Goal: Information Seeking & Learning: Learn about a topic

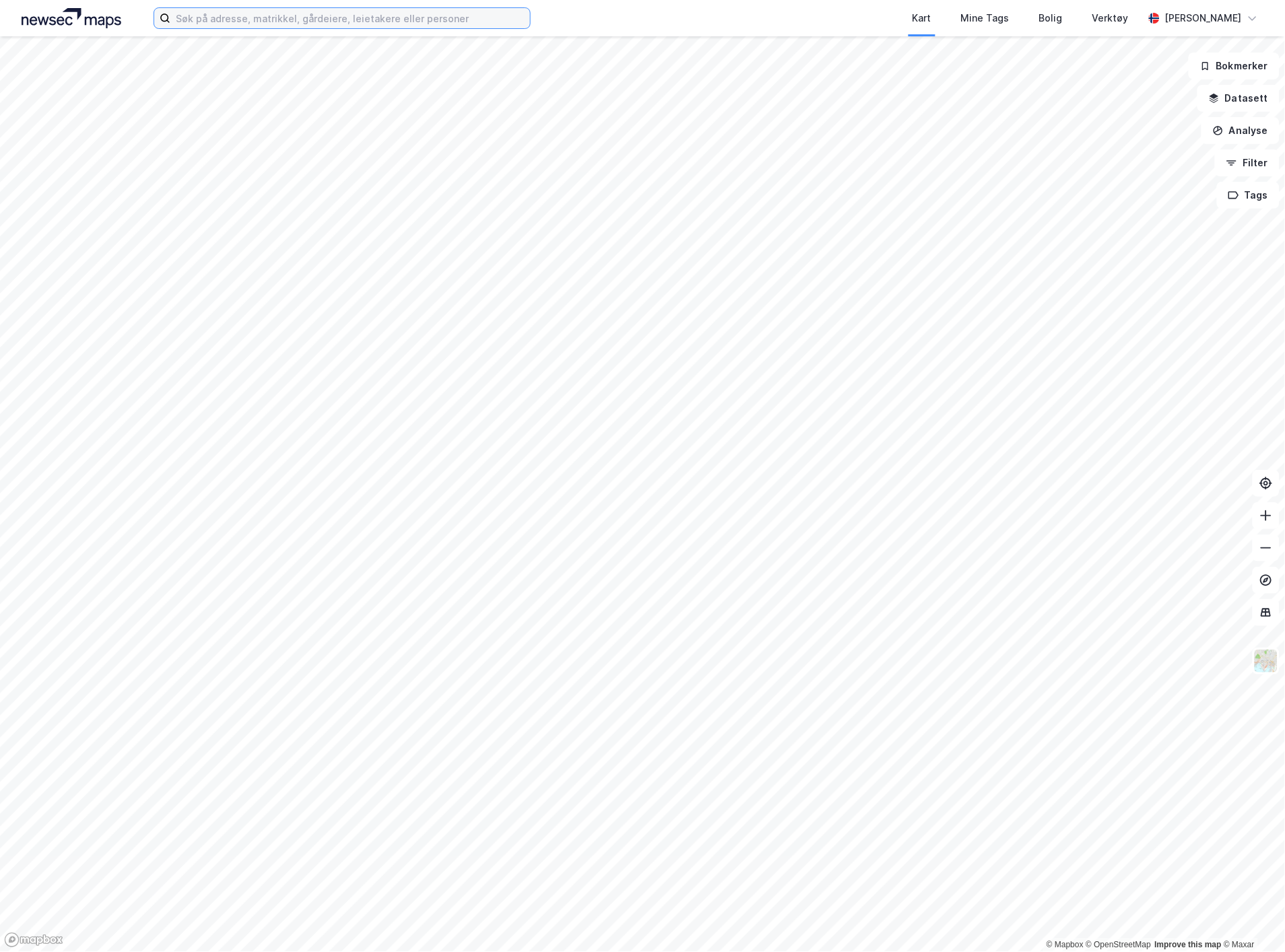
click at [376, 21] on input at bounding box center [350, 18] width 359 height 21
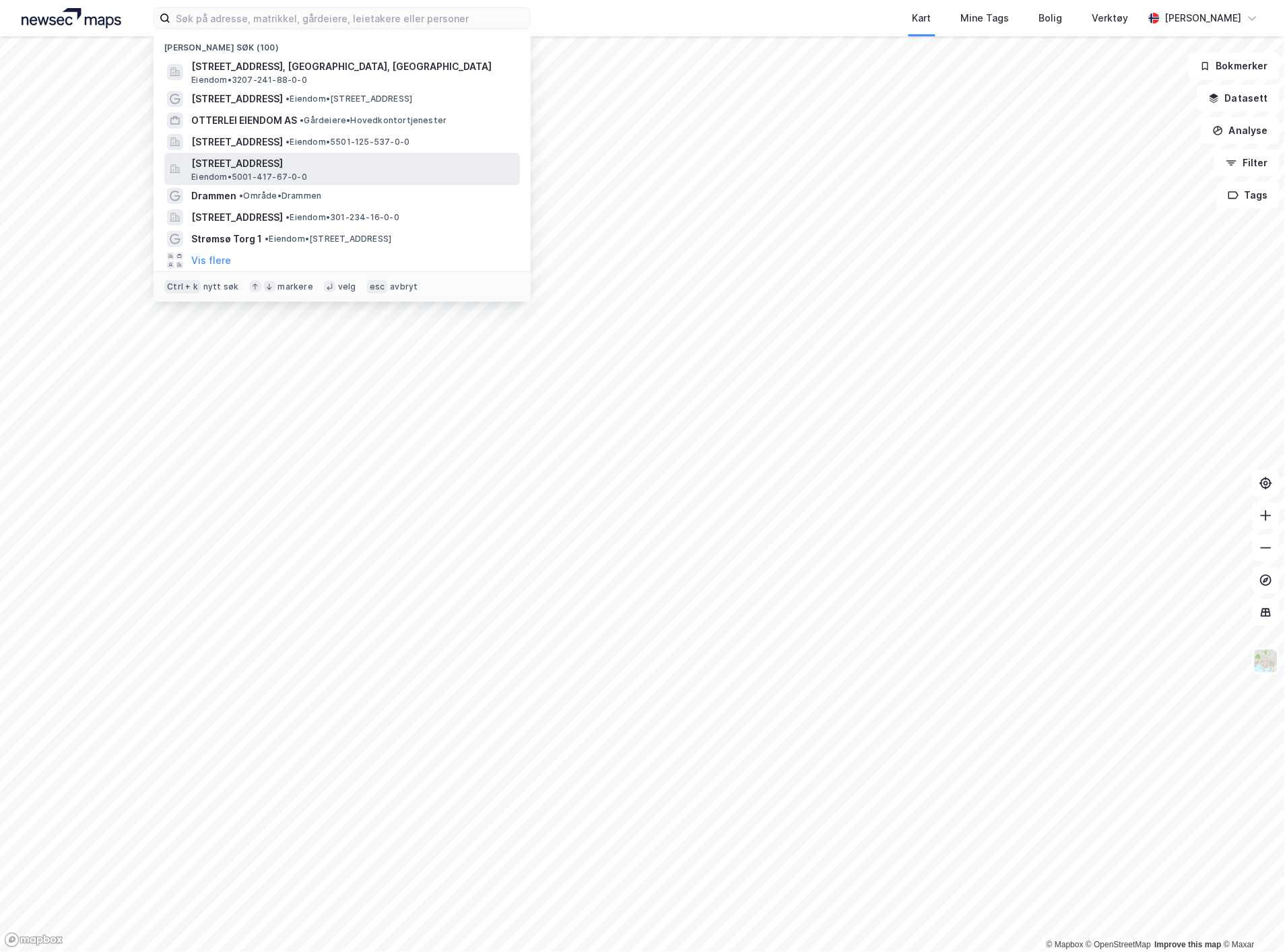
click at [333, 173] on div "[STREET_ADDRESS] Eiendom • 5001-417-67-0-0" at bounding box center [354, 169] width 326 height 27
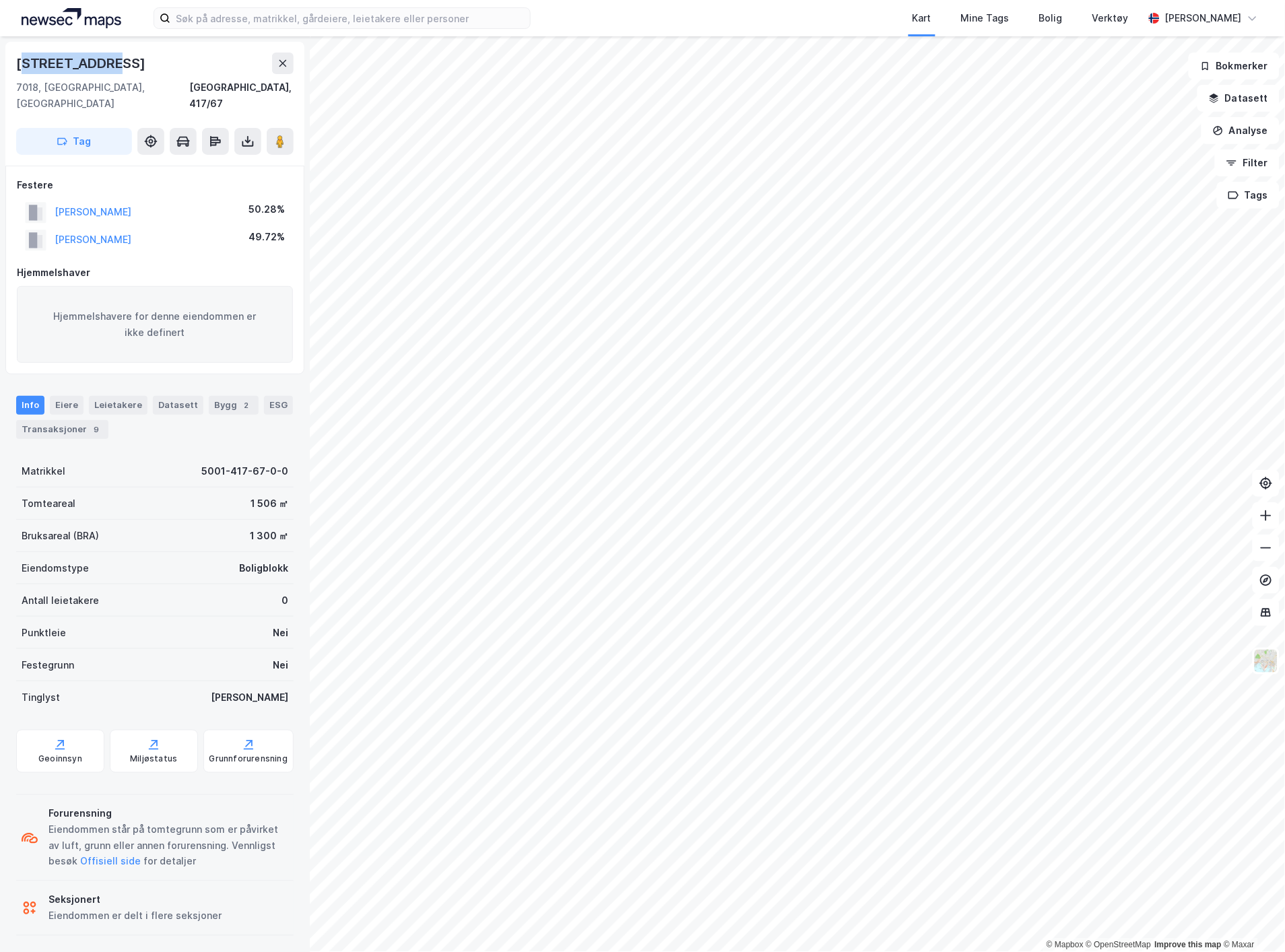
drag, startPoint x: 110, startPoint y: 59, endPoint x: 21, endPoint y: 62, distance: 89.1
click at [21, 62] on div "[STREET_ADDRESS]" at bounding box center [82, 63] width 132 height 21
drag, startPoint x: 127, startPoint y: 64, endPoint x: 18, endPoint y: 70, distance: 109.2
click at [18, 70] on div "[STREET_ADDRESS]" at bounding box center [155, 63] width 277 height 21
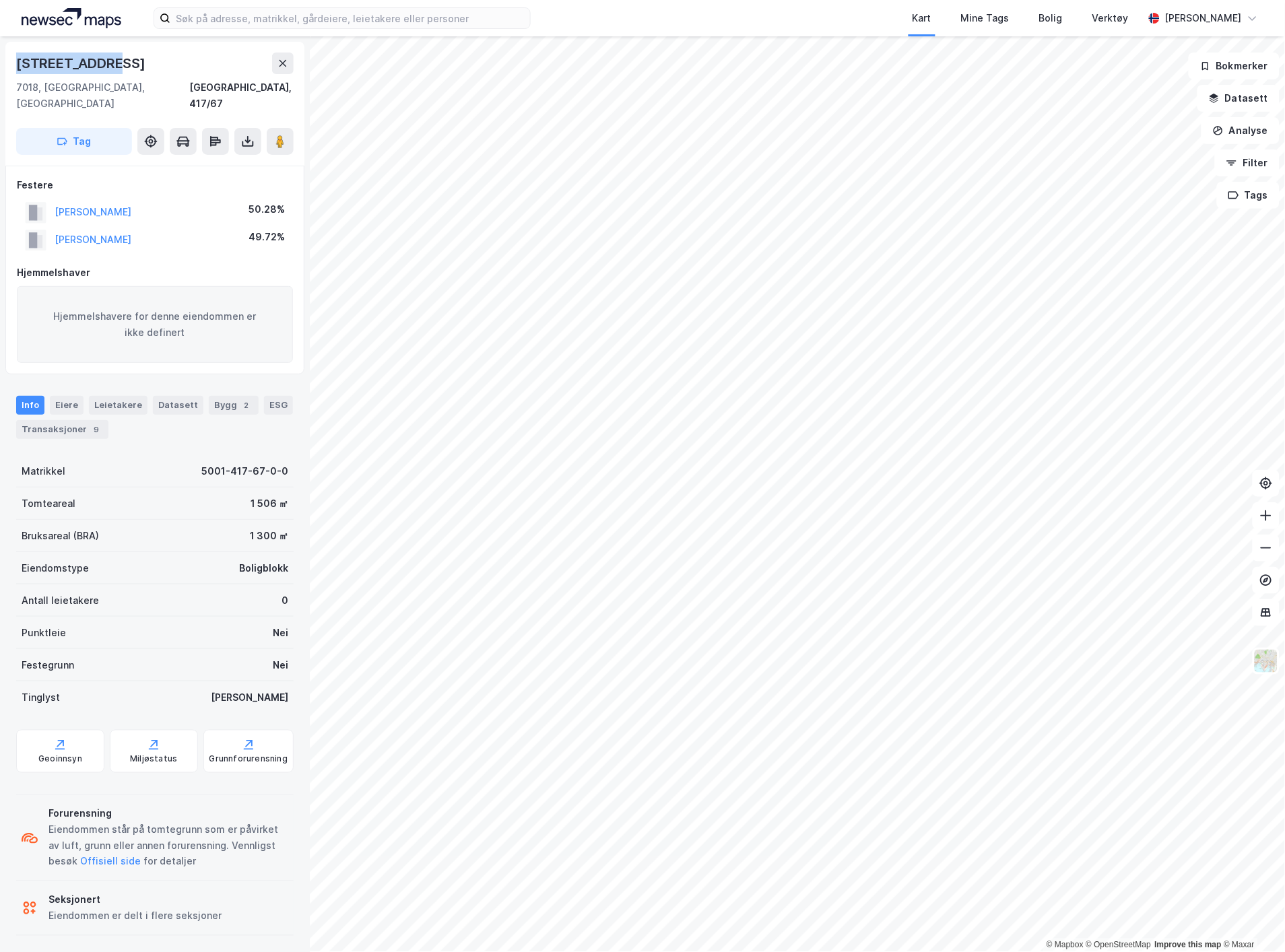
copy div "[STREET_ADDRESS]"
click at [115, 380] on div "Info [PERSON_NAME] Datasett Bygg 2 ESG Transaksjoner 9" at bounding box center [155, 412] width 310 height 65
click at [115, 396] on div "Leietakere" at bounding box center [118, 406] width 59 height 19
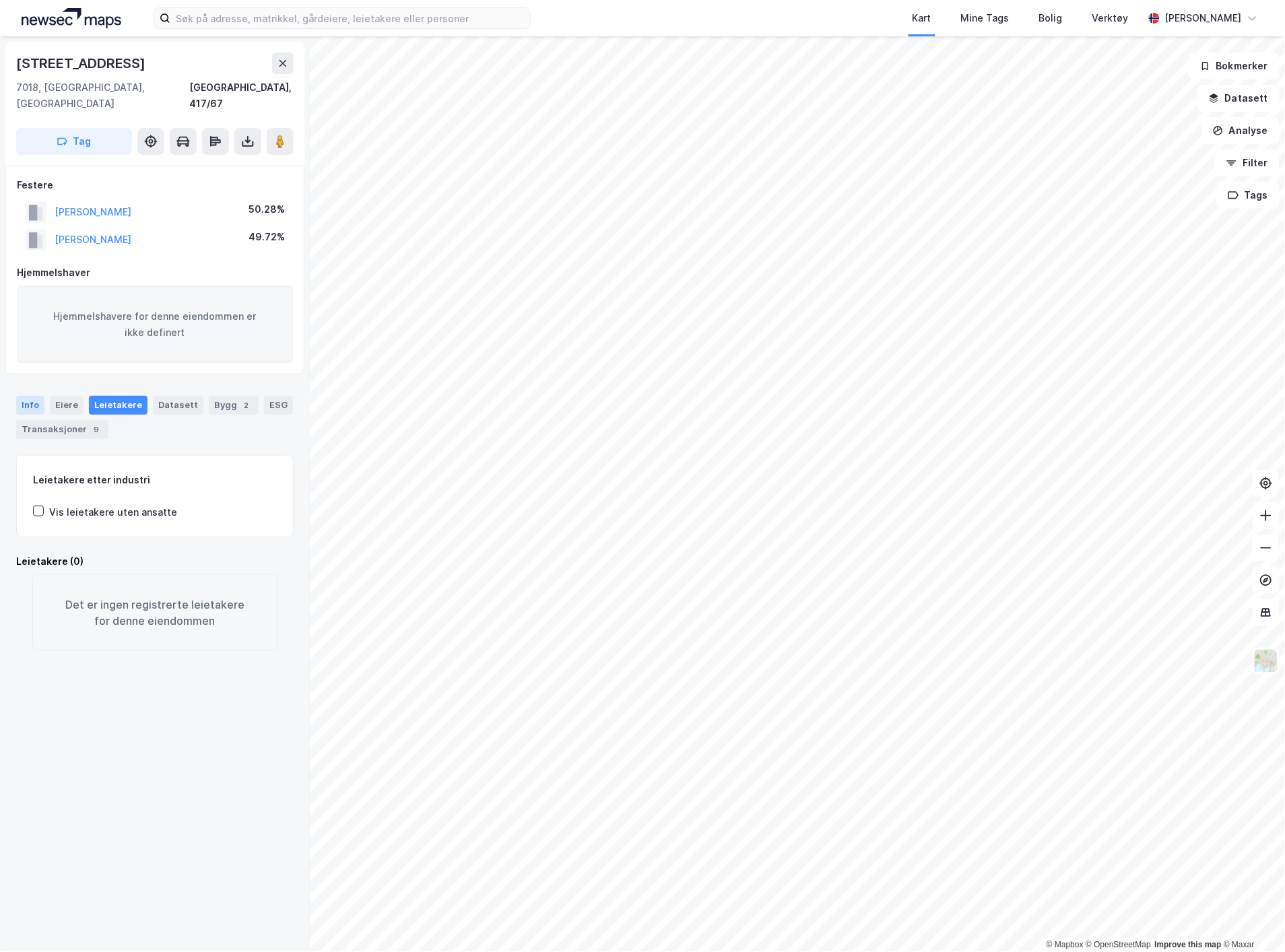
click at [31, 396] on div "Info" at bounding box center [30, 406] width 29 height 19
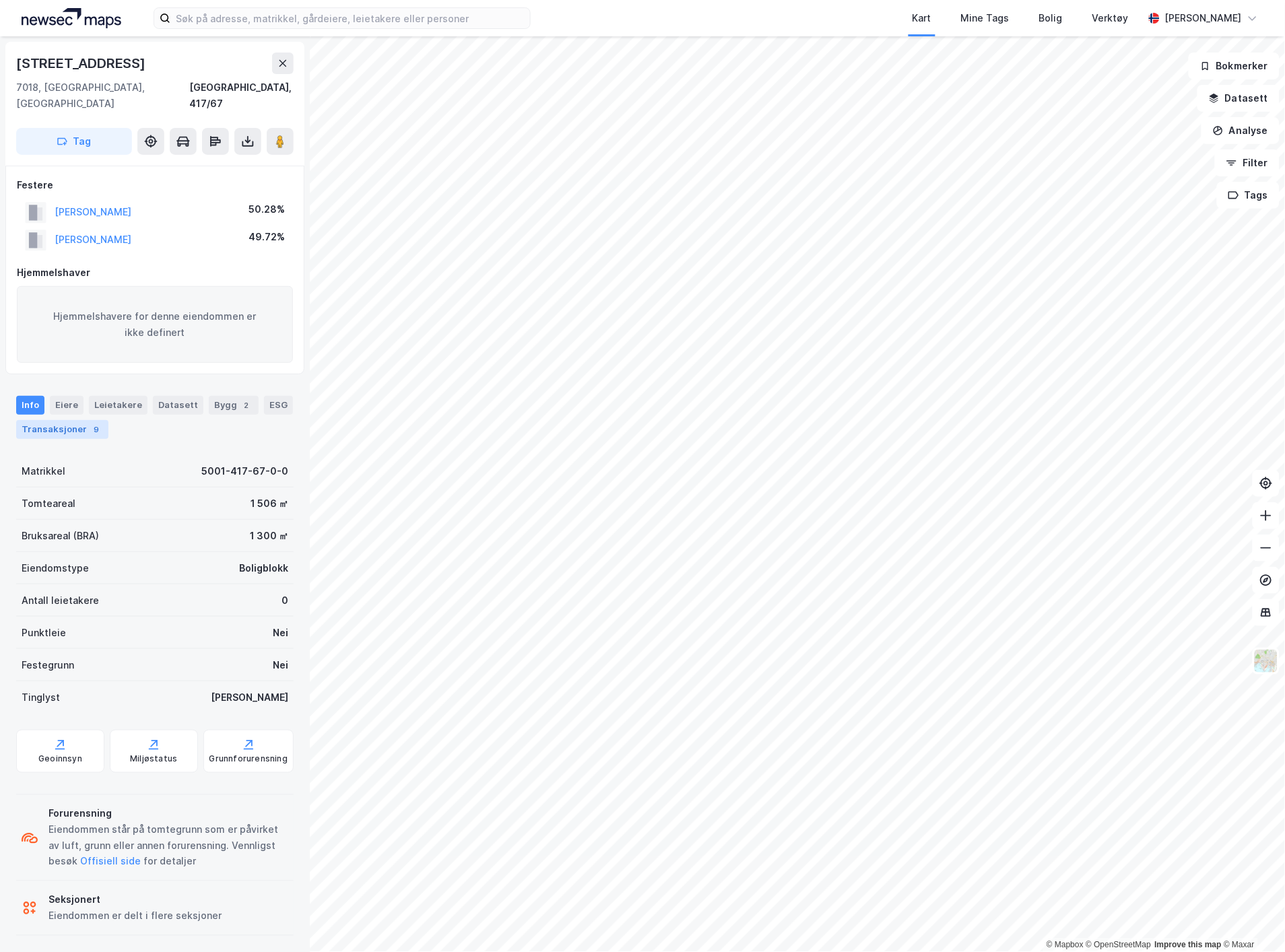
click at [36, 420] on div "Transaksjoner 9" at bounding box center [62, 430] width 92 height 19
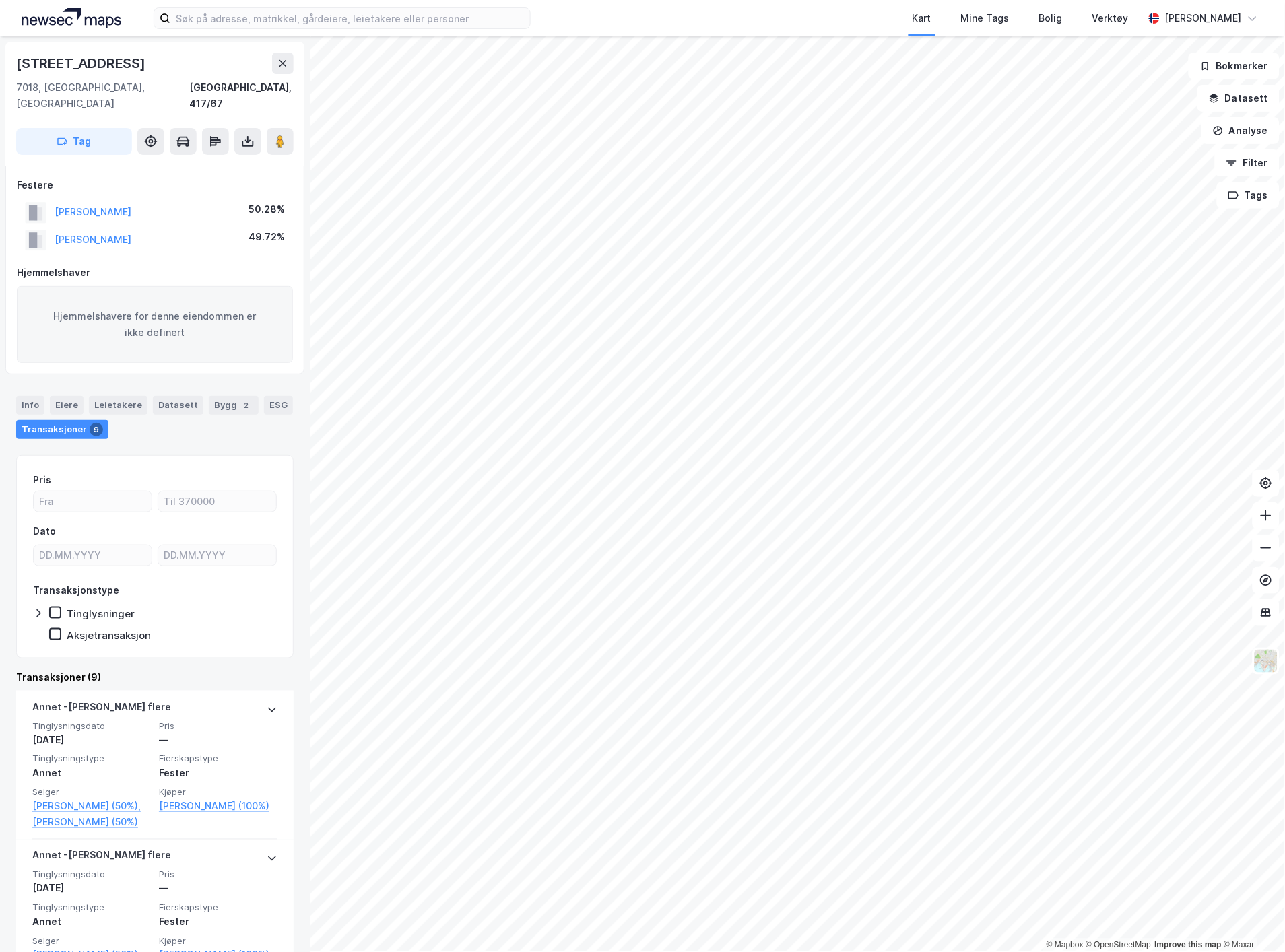
click at [15, 398] on div "Info [PERSON_NAME] Datasett Bygg 2 ESG Transaksjoner 9" at bounding box center [155, 412] width 310 height 65
click at [23, 396] on div "Info" at bounding box center [30, 406] width 29 height 19
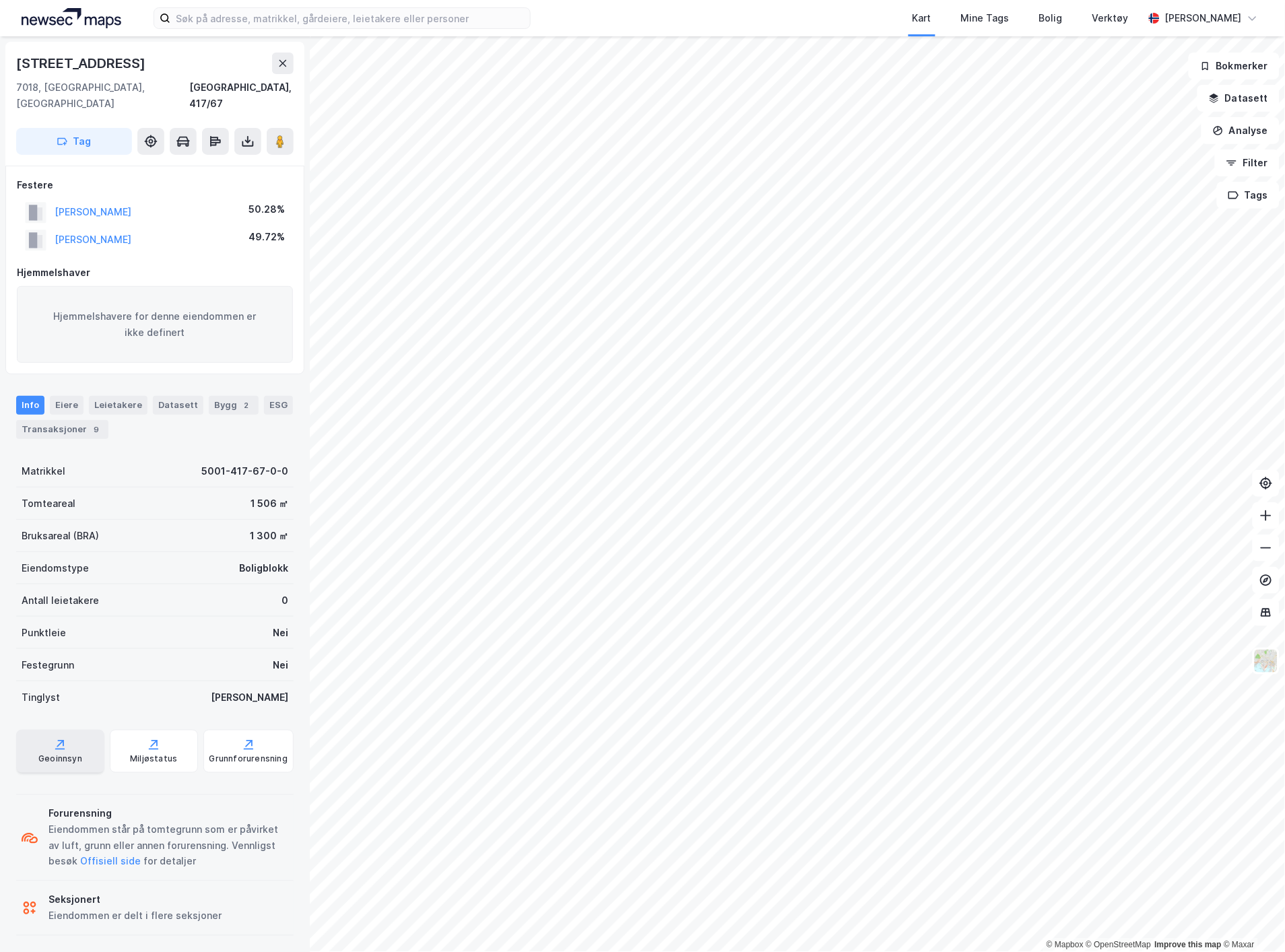
click at [59, 738] on icon at bounding box center [60, 744] width 13 height 13
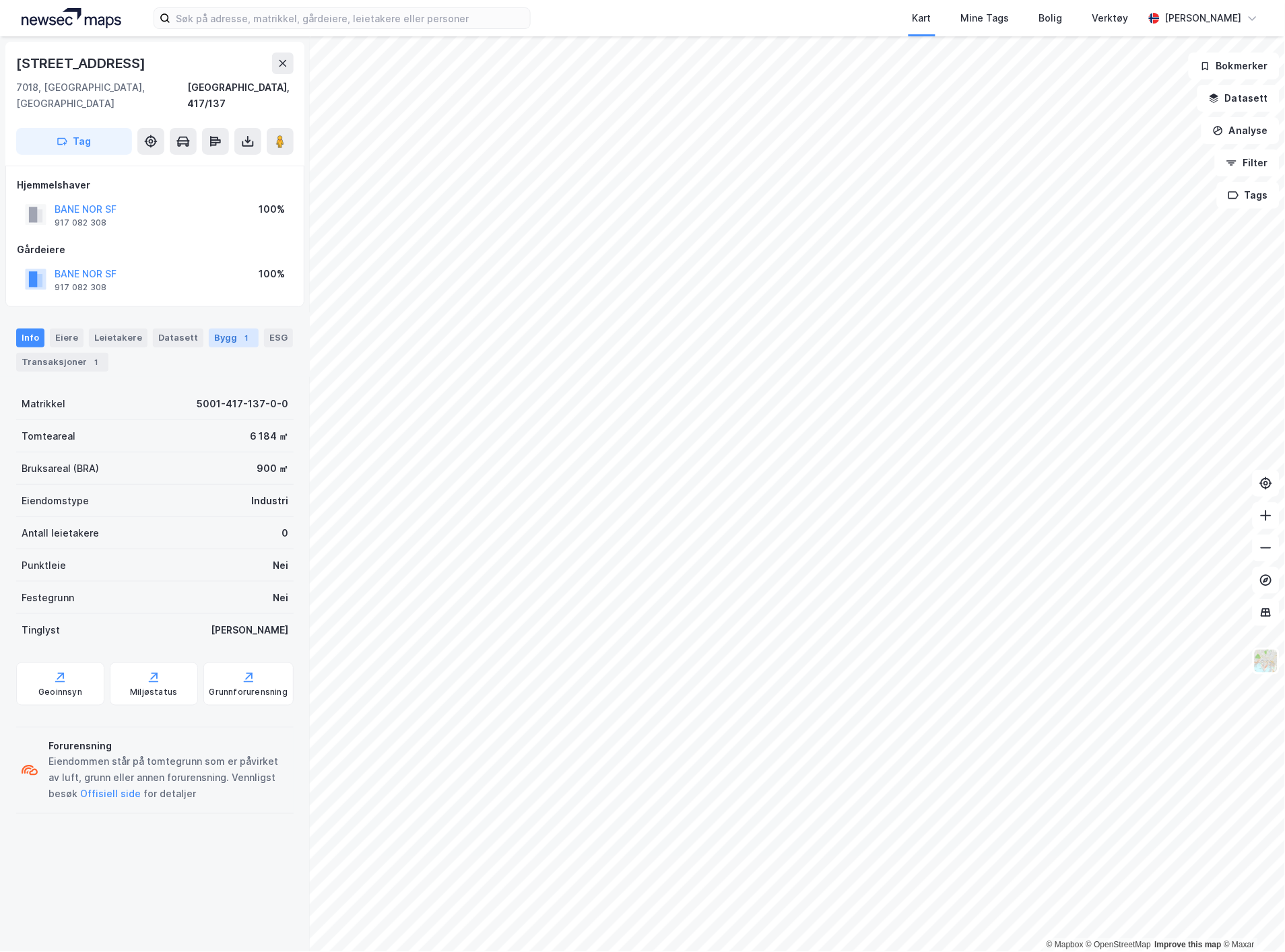
click at [240, 332] on div "1" at bounding box center [246, 338] width 13 height 13
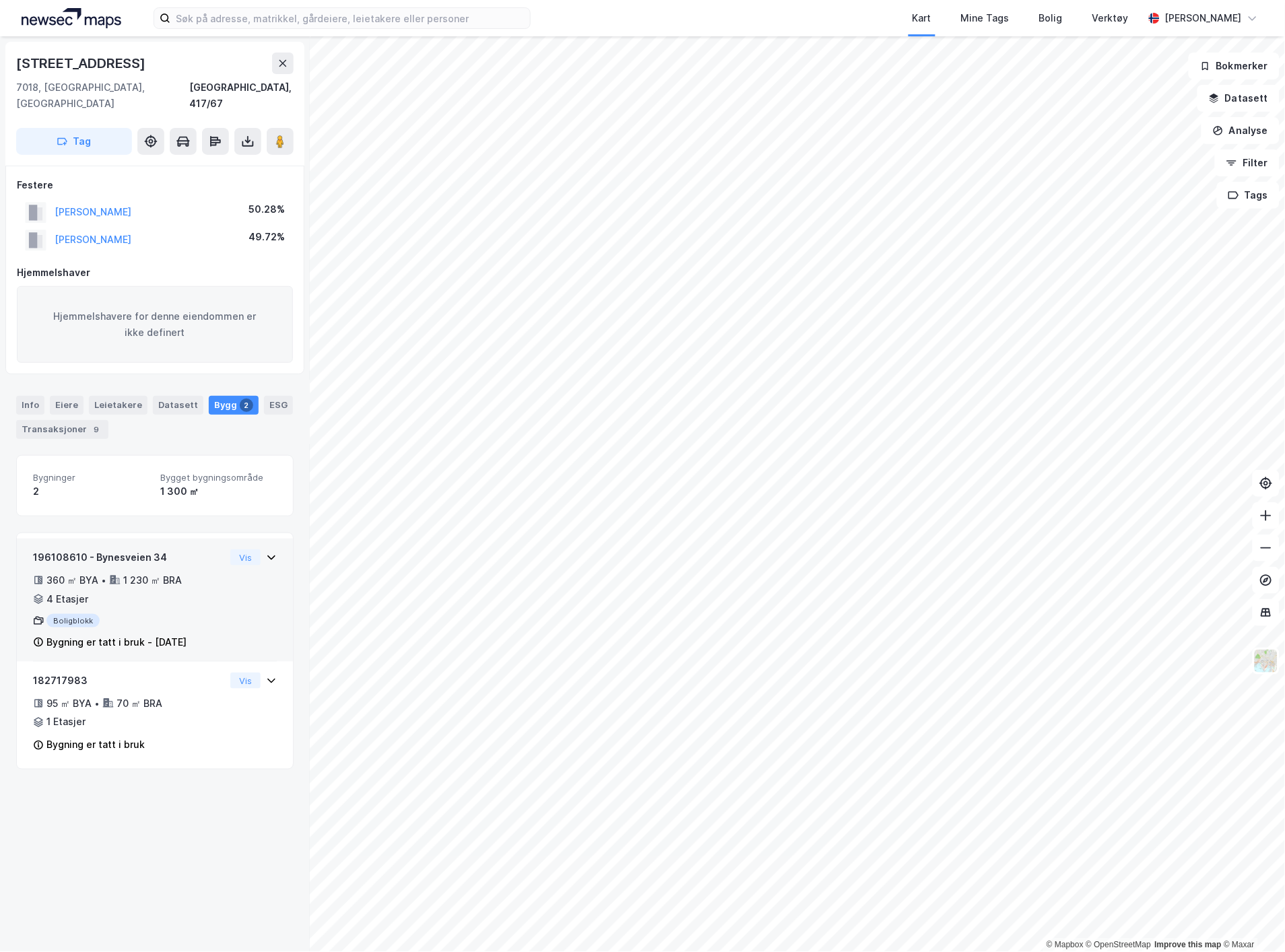
click at [103, 575] on div "•" at bounding box center [103, 580] width 5 height 11
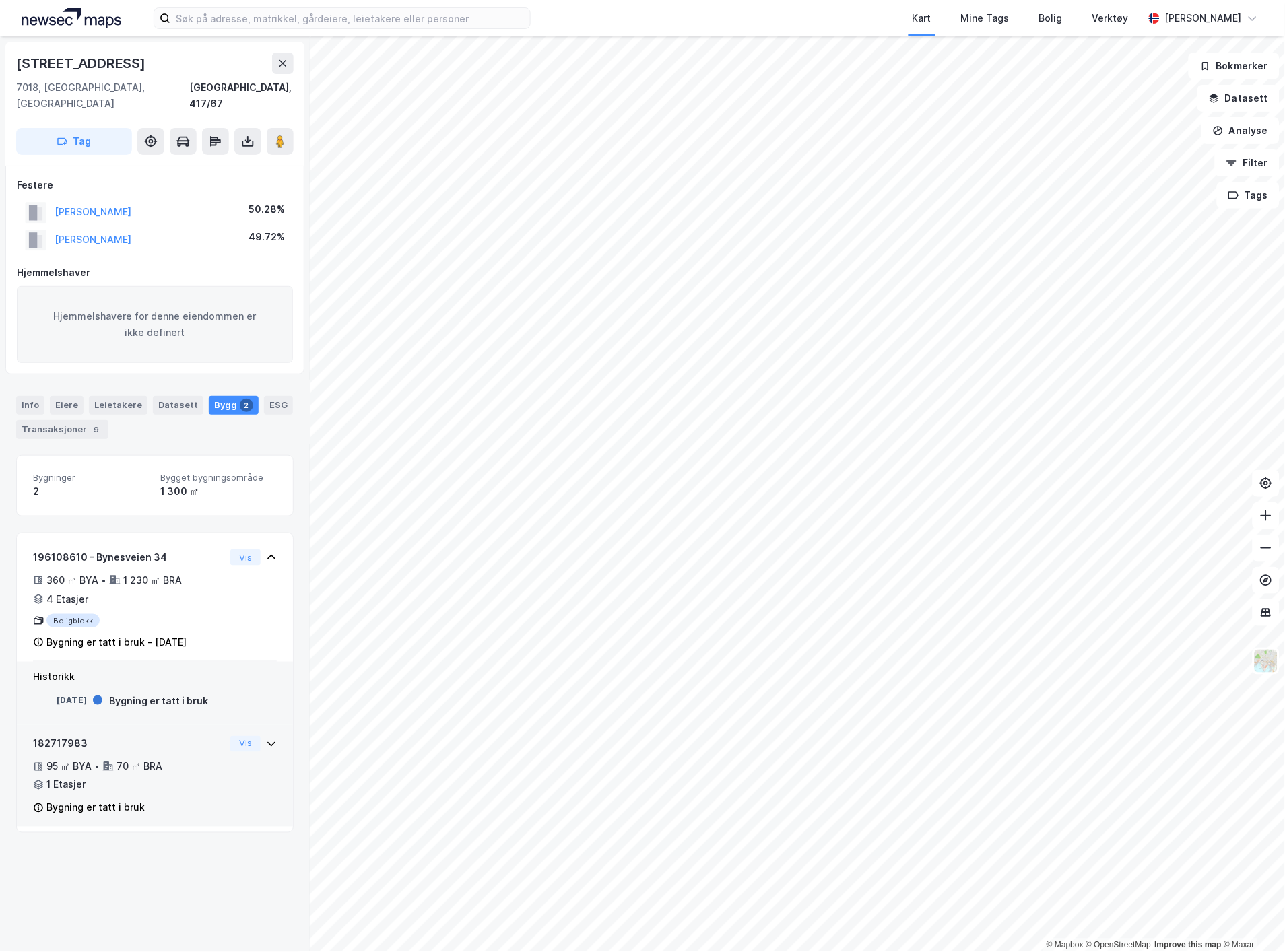
click at [202, 771] on div "95 ㎡ BYA • 70 ㎡ BRA • 1 Etasjer" at bounding box center [129, 777] width 192 height 35
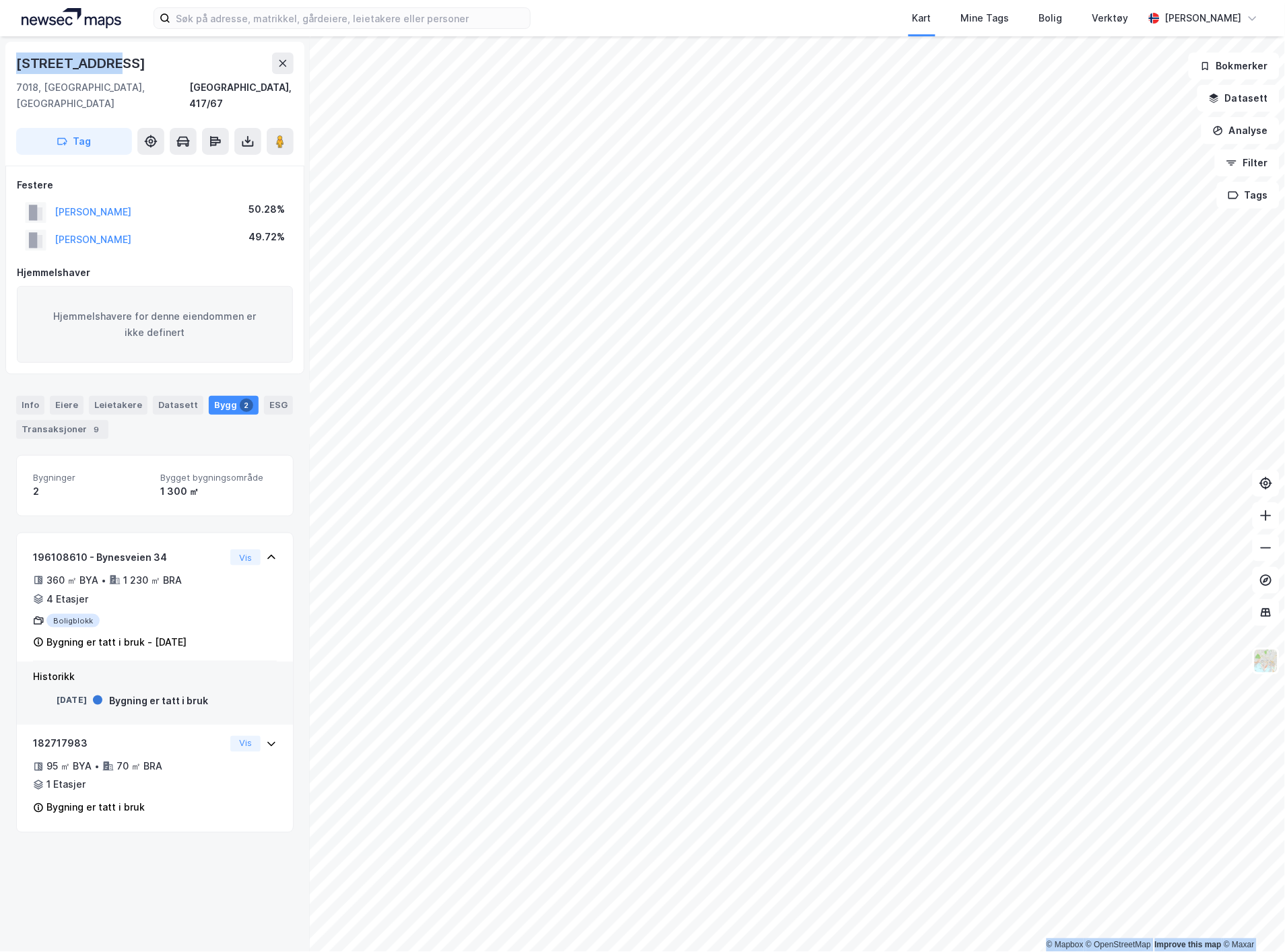
drag, startPoint x: 122, startPoint y: 64, endPoint x: -8, endPoint y: 66, distance: 130.0
click at [0, 66] on html "Kart Mine Tags Bolig Verktøy Ørjan Thomassen © Mapbox © OpenStreetMap Improve t…" at bounding box center [642, 476] width 1285 height 952
copy div "© Mapbox © OpenStreetMap Improve this map © Maxar Bynesveien 34"
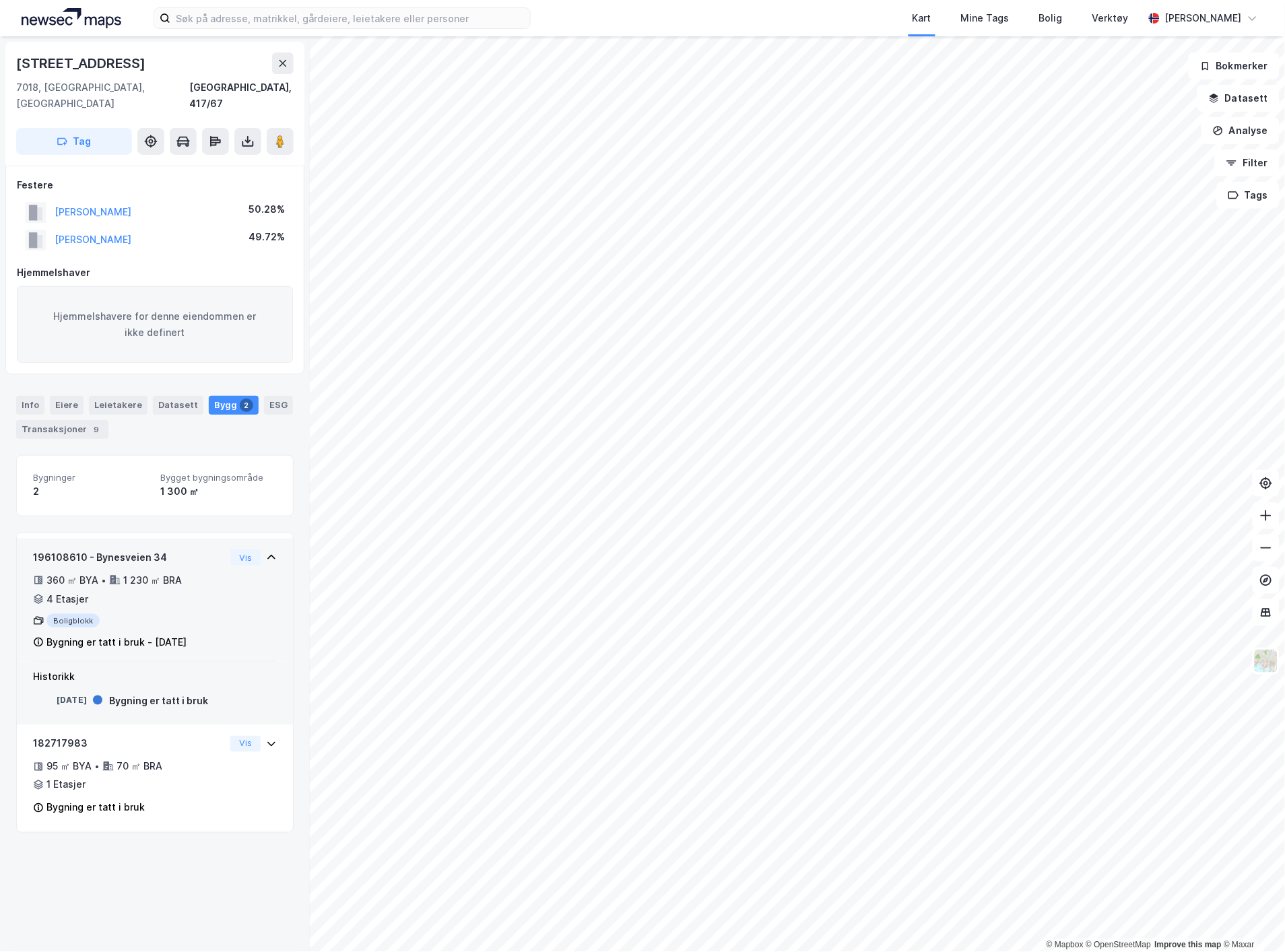
click at [153, 614] on div "Boligblokk" at bounding box center [129, 620] width 192 height 13
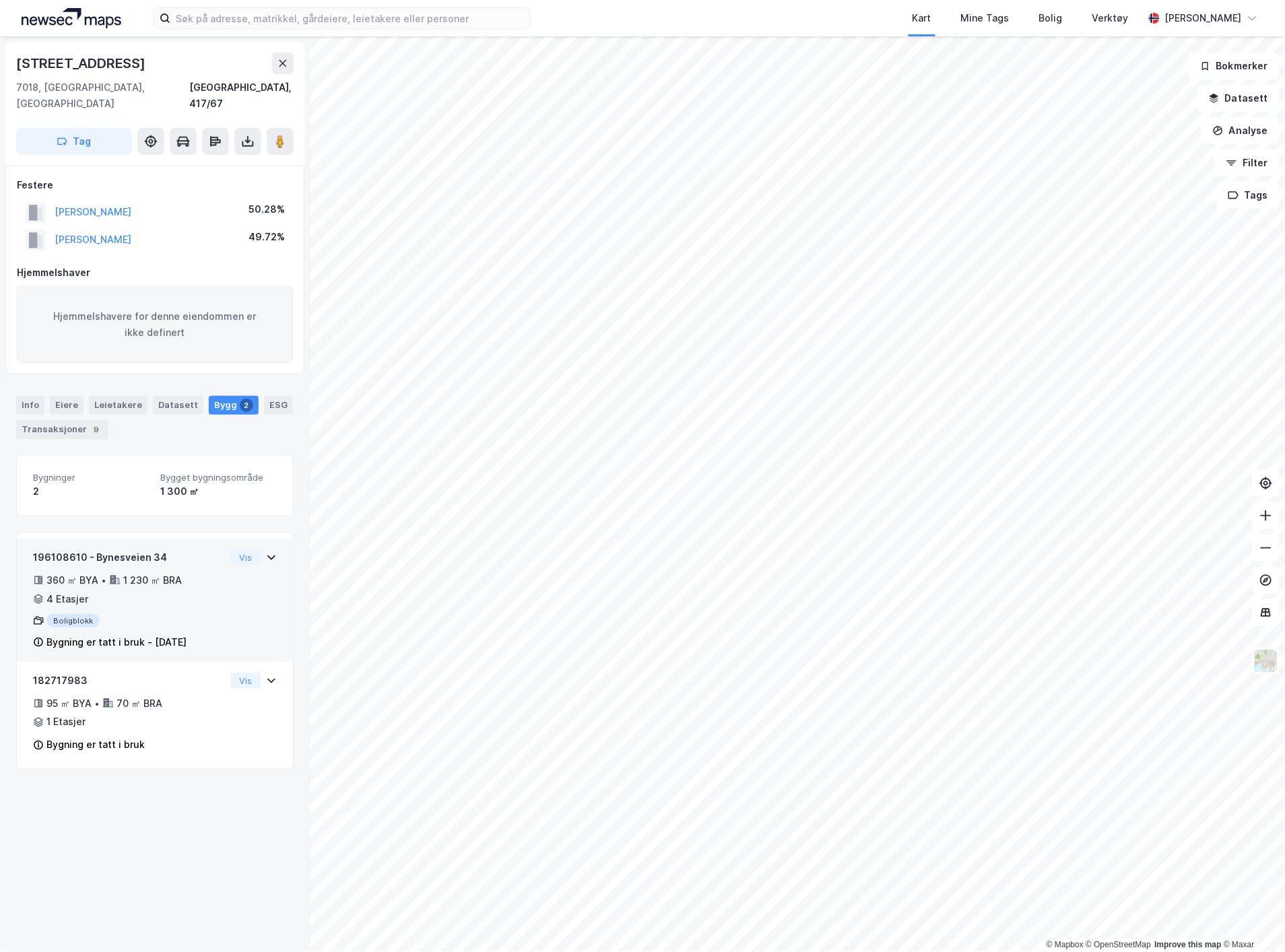
click at [153, 614] on div "Boligblokk" at bounding box center [129, 620] width 192 height 13
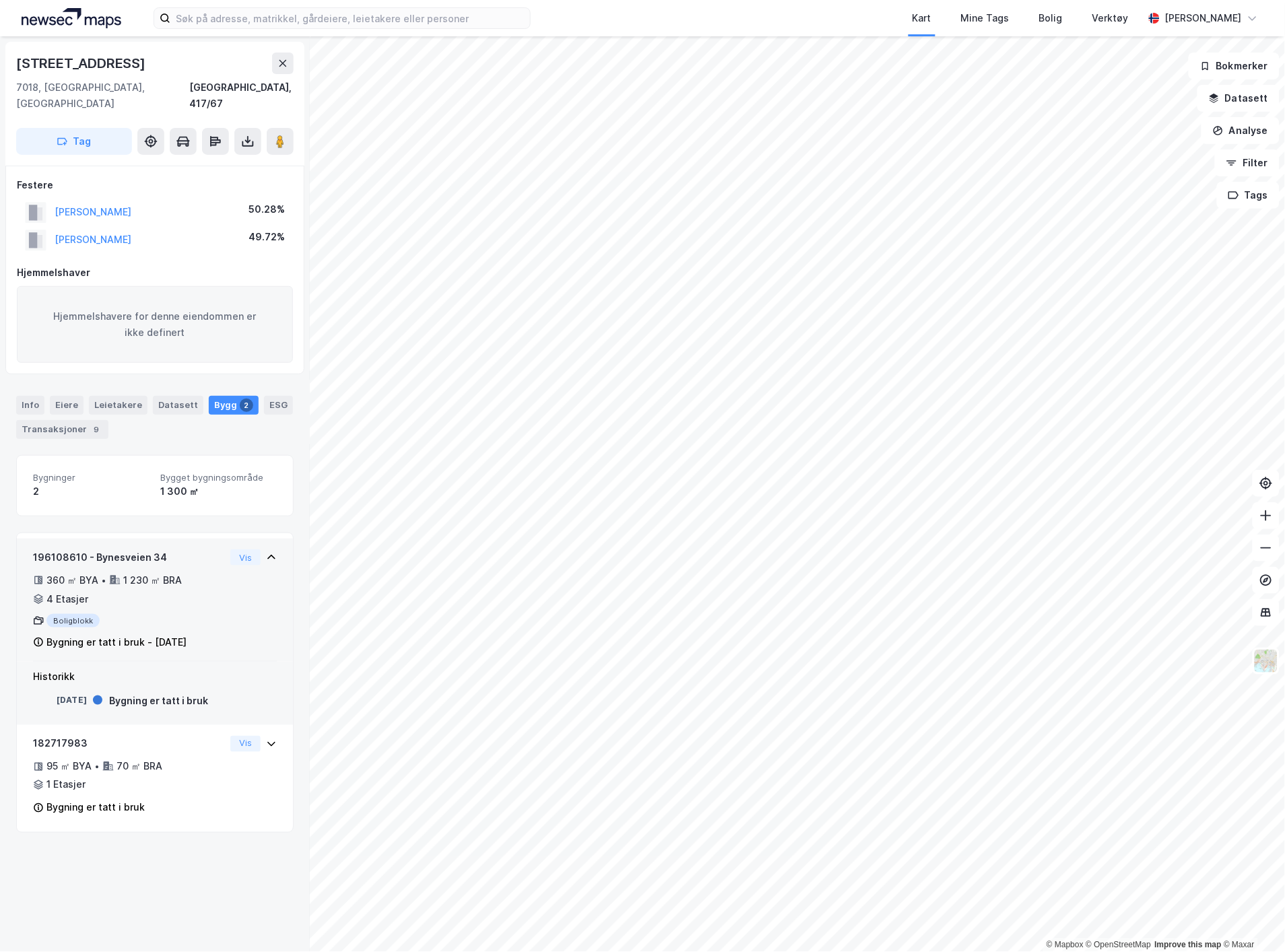
click at [79, 614] on div "Boligblokk" at bounding box center [129, 620] width 192 height 13
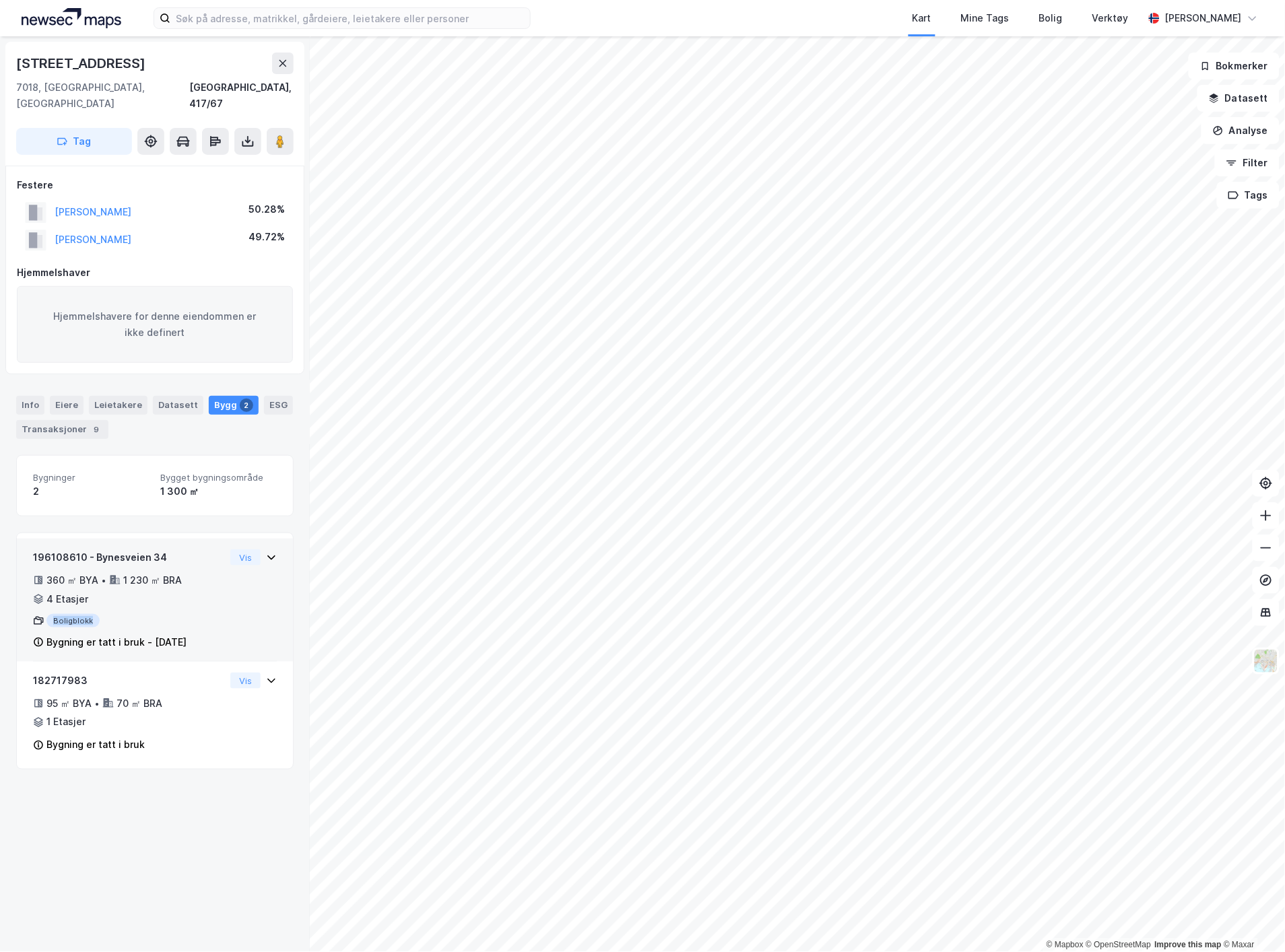
click at [79, 614] on div "Boligblokk" at bounding box center [129, 620] width 192 height 13
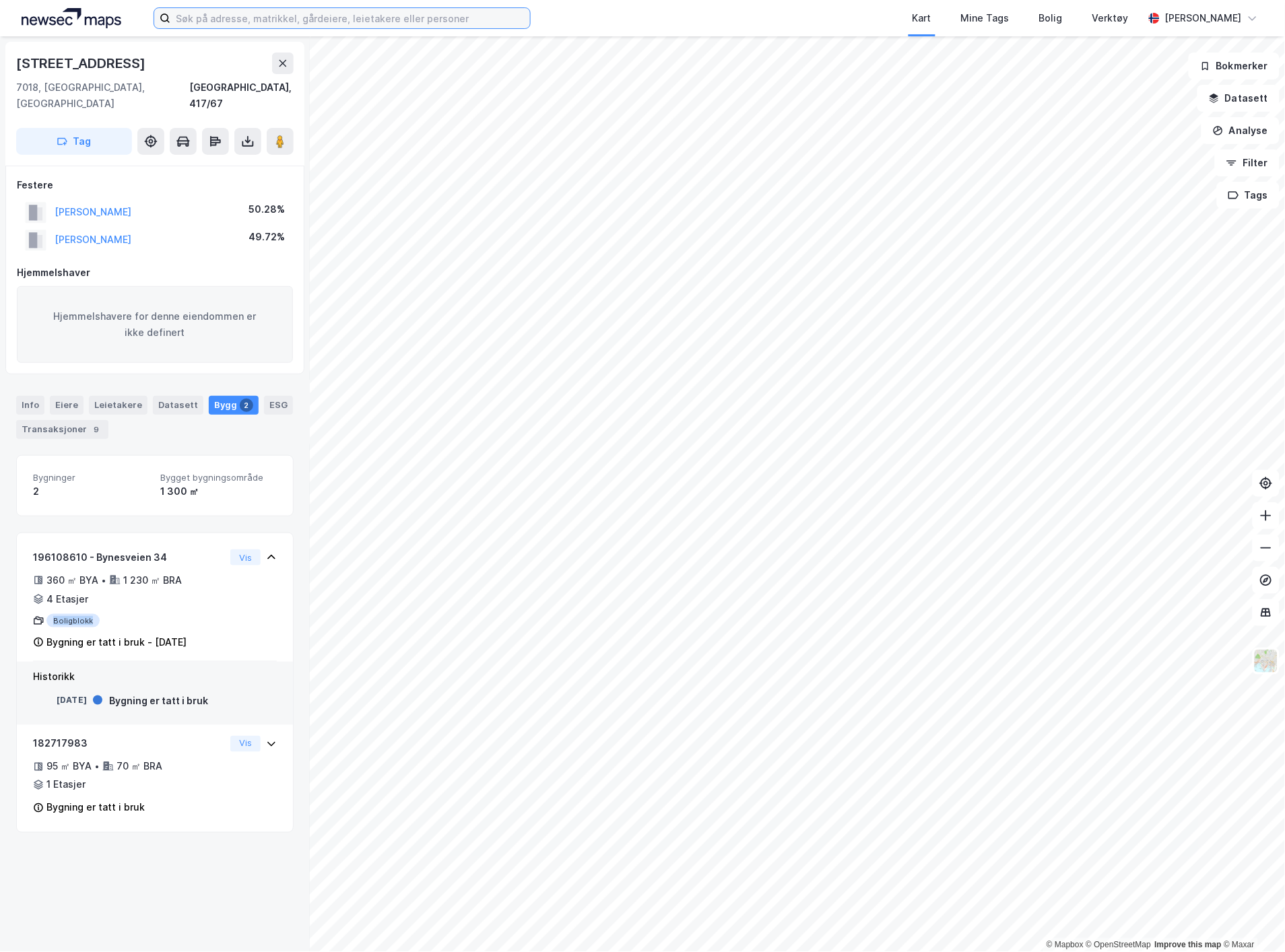
click at [303, 21] on input at bounding box center [350, 18] width 359 height 21
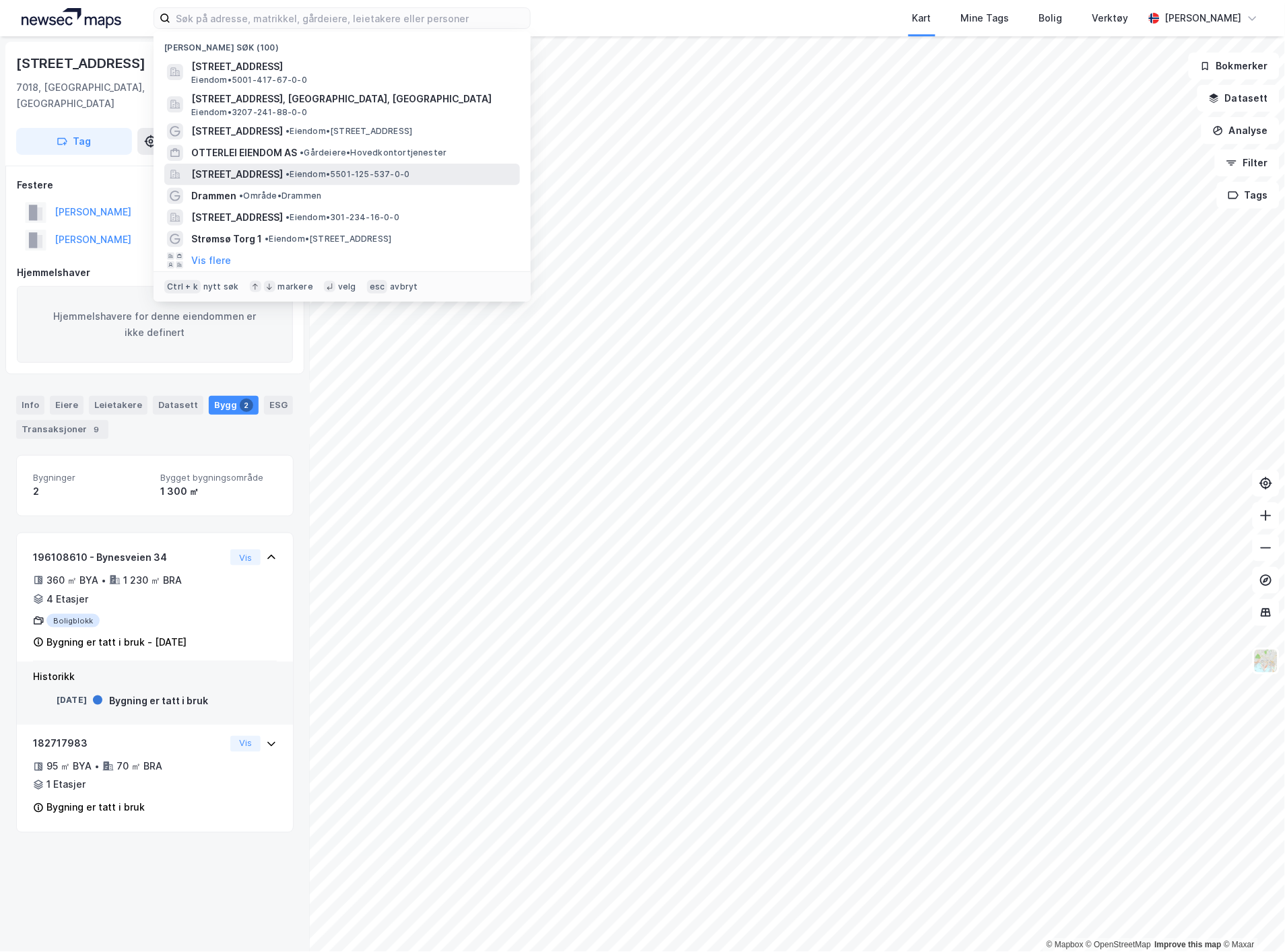
click at [306, 164] on div "Ringvegen 100, 9018, TROMSØ, TROMSØ • Eiendom • 5501-125-537-0-0" at bounding box center [342, 174] width 356 height 21
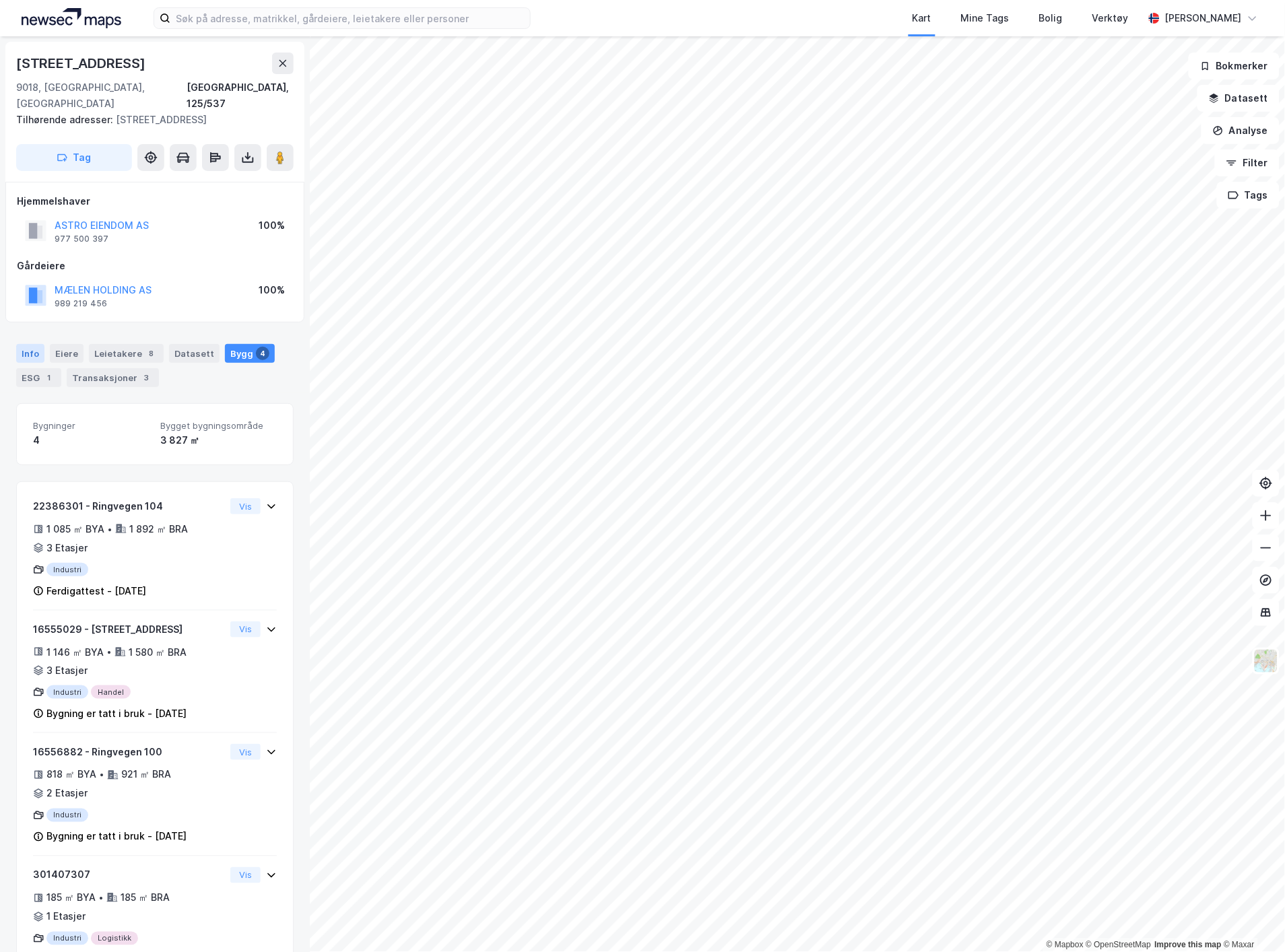
click at [37, 344] on div "Info" at bounding box center [30, 354] width 29 height 19
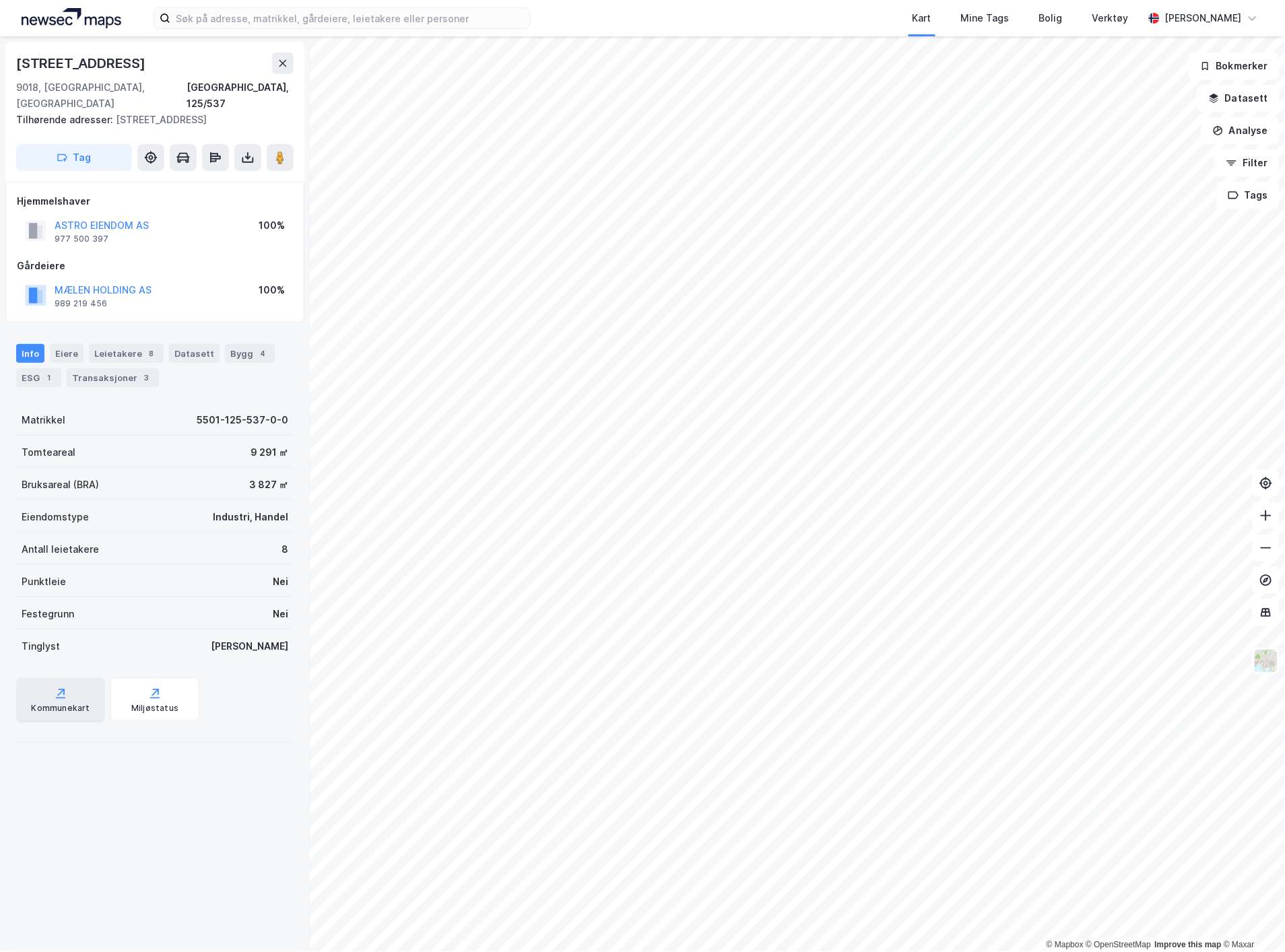
click at [88, 701] on div "Kommunekart" at bounding box center [60, 700] width 89 height 43
click at [1248, 108] on button "Datasett" at bounding box center [1239, 98] width 82 height 27
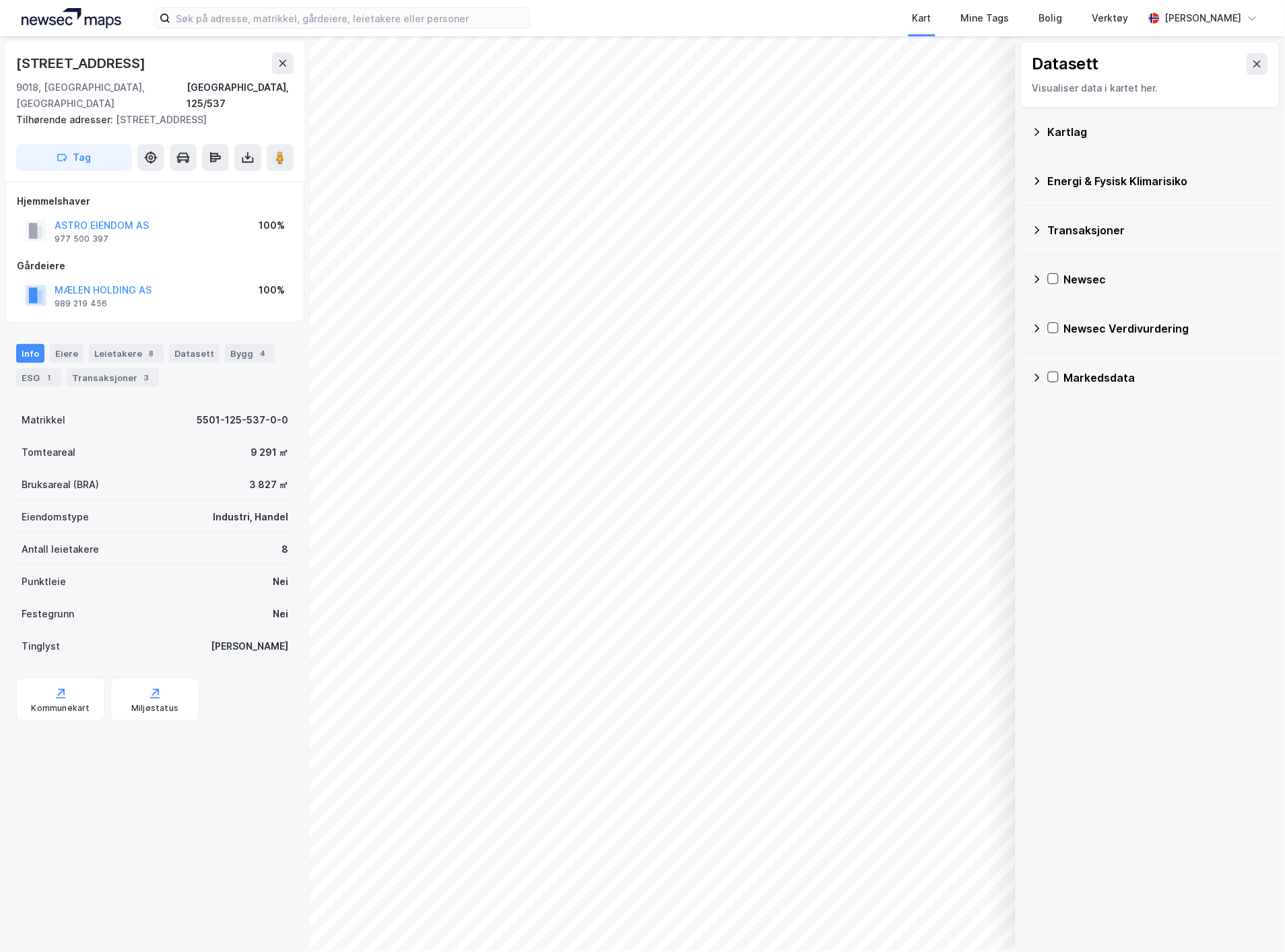
click at [1058, 144] on div "Kartlag" at bounding box center [1150, 132] width 237 height 32
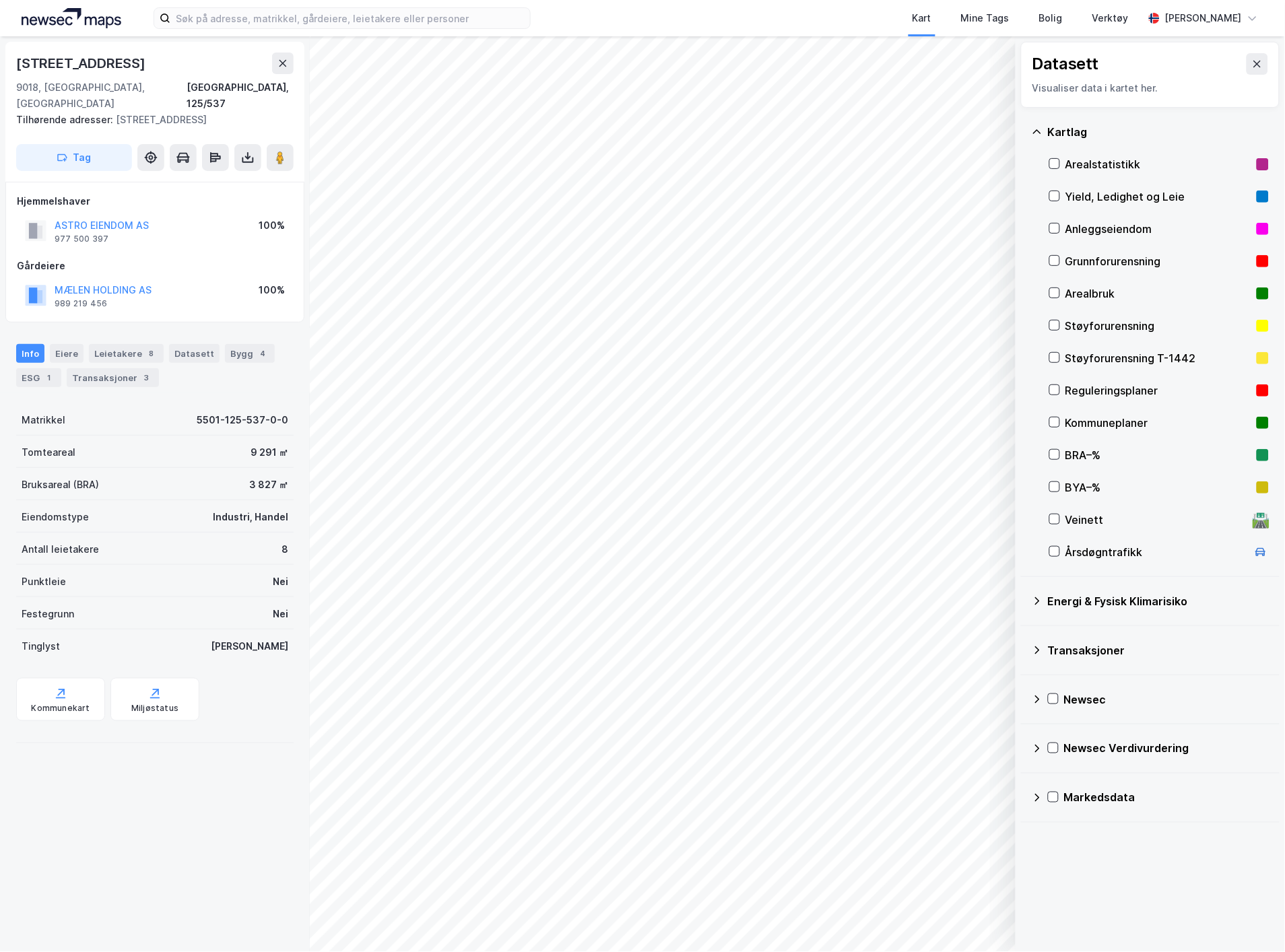
click at [1061, 386] on div "Reguleringsplaner" at bounding box center [1159, 391] width 219 height 32
